Goal: Register for event/course

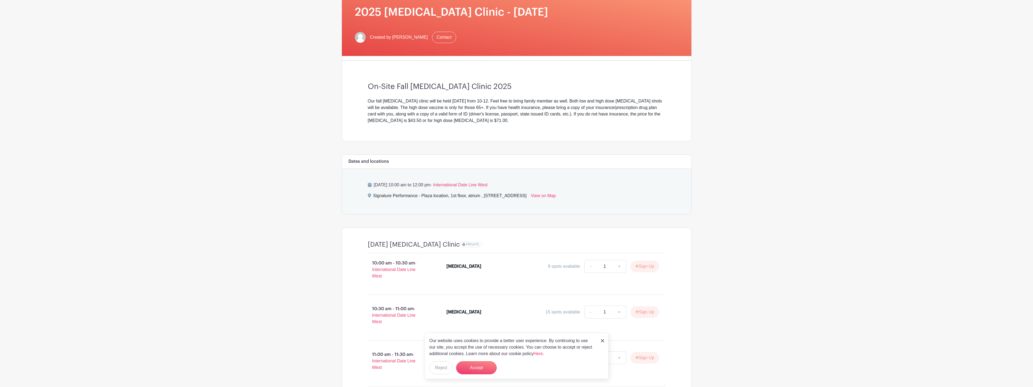
scroll to position [108, 0]
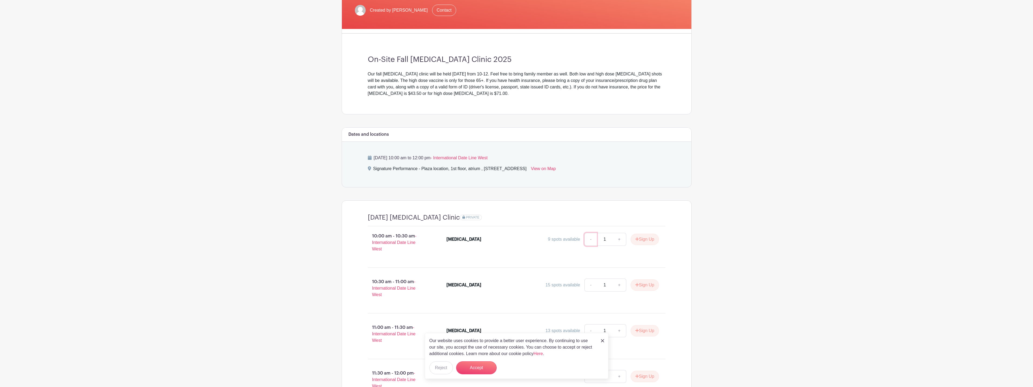
click at [590, 241] on link "-" at bounding box center [591, 239] width 12 height 13
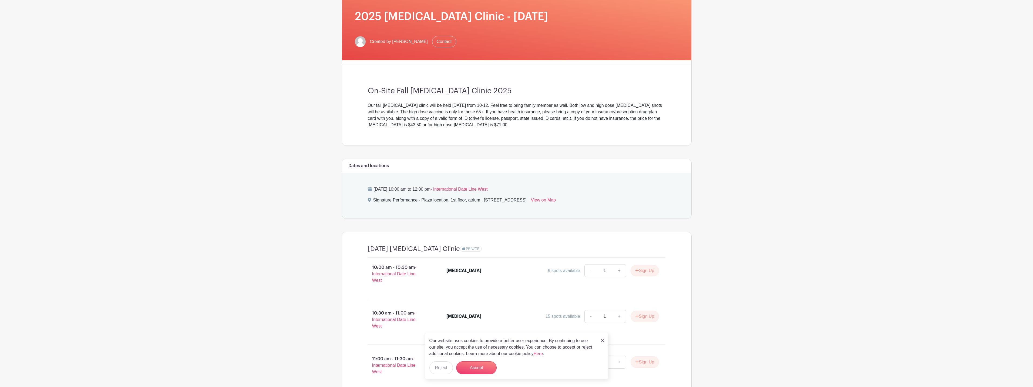
scroll to position [108, 0]
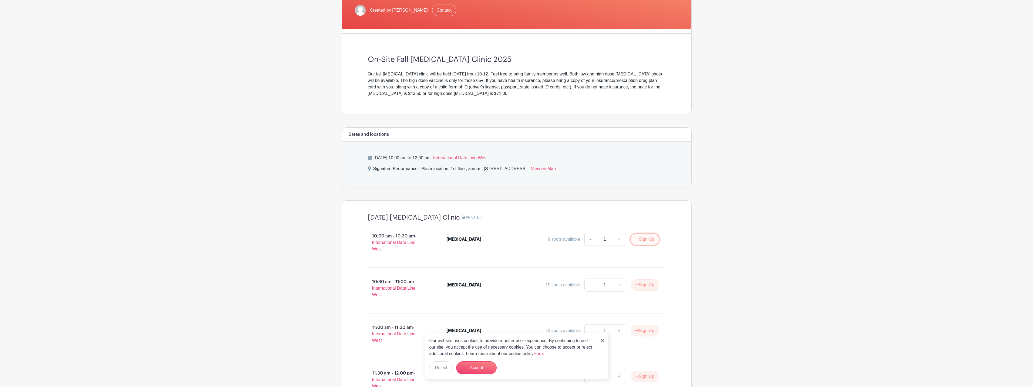
click at [645, 240] on button "Sign Up" at bounding box center [645, 238] width 28 height 11
drag, startPoint x: 651, startPoint y: 241, endPoint x: 545, endPoint y: 17, distance: 247.6
click at [651, 241] on icon at bounding box center [652, 239] width 4 height 4
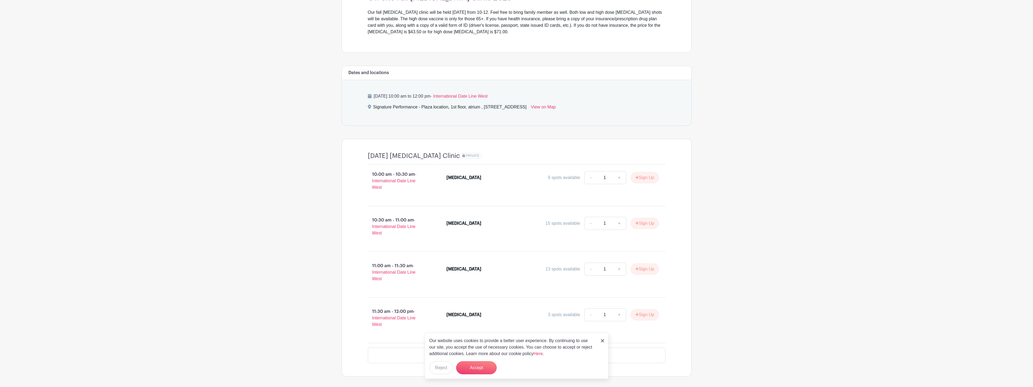
scroll to position [177, 0]
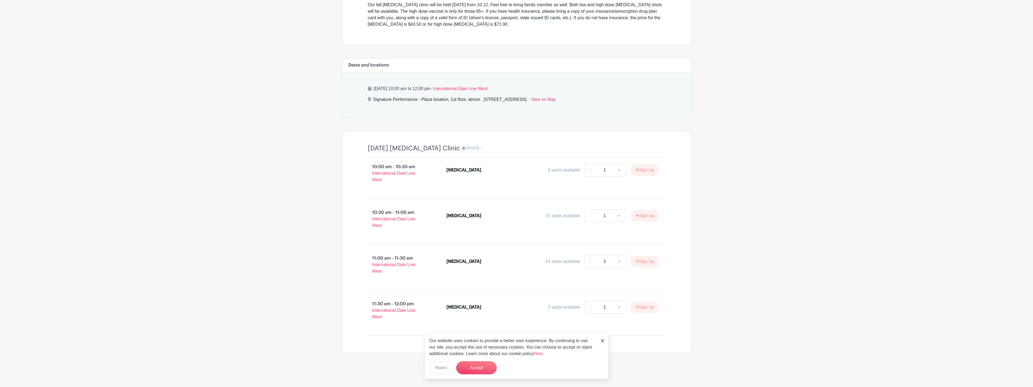
click at [601, 341] on div "Our website uses cookies to provide a better user experience. By continuing to …" at bounding box center [517, 356] width 184 height 46
click at [602, 340] on img at bounding box center [602, 340] width 3 height 3
